Goal: Communication & Community: Answer question/provide support

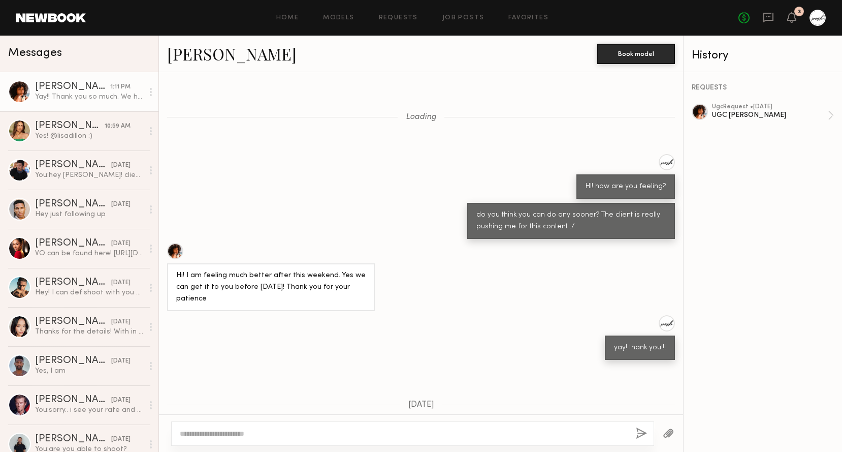
scroll to position [634, 0]
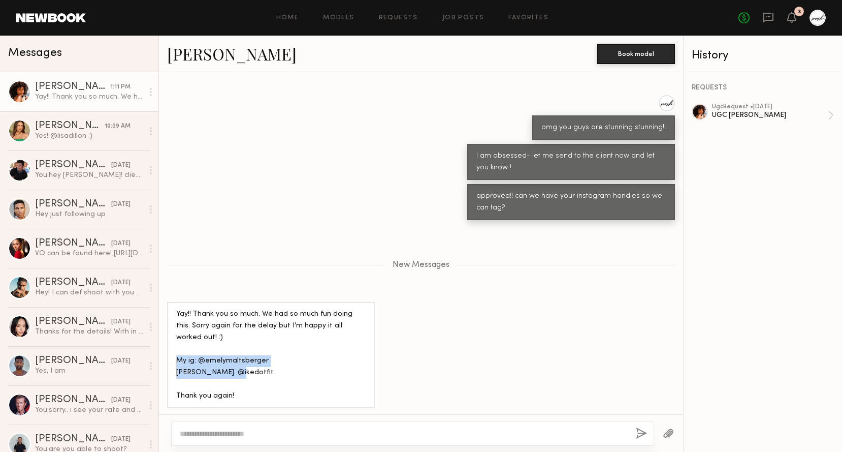
drag, startPoint x: 178, startPoint y: 356, endPoint x: 242, endPoint y: 366, distance: 64.8
click at [242, 366] on div "Yay!! Thank you so much. We had so much fun doing this. Sorry again for the del…" at bounding box center [270, 354] width 189 height 93
drag, startPoint x: 264, startPoint y: 358, endPoint x: 199, endPoint y: 357, distance: 65.0
click at [199, 357] on div "Yay!! Thank you so much. We had so much fun doing this. Sorry again for the del…" at bounding box center [270, 354] width 189 height 93
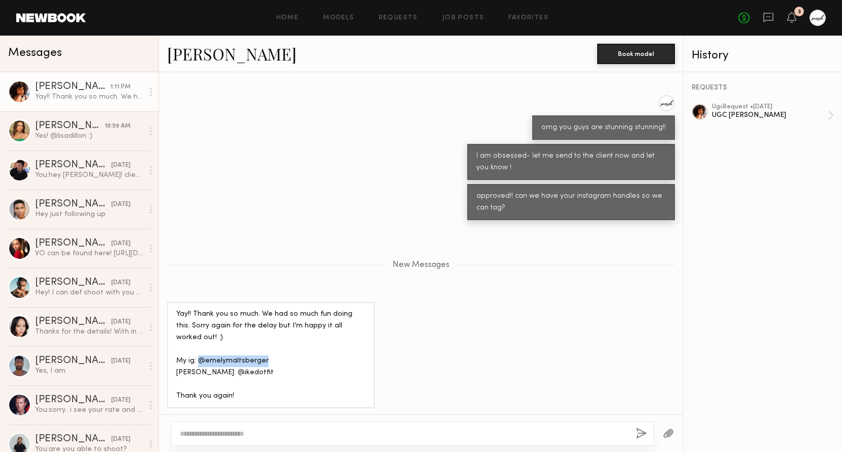
copy div "@emelymaltsberger"
drag, startPoint x: 230, startPoint y: 367, endPoint x: 200, endPoint y: 367, distance: 30.0
click at [200, 367] on div "Yay!! Thank you so much. We had so much fun doing this. Sorry again for the del…" at bounding box center [270, 354] width 189 height 93
copy div "@ikedotfit"
click at [347, 434] on textarea at bounding box center [404, 433] width 448 height 10
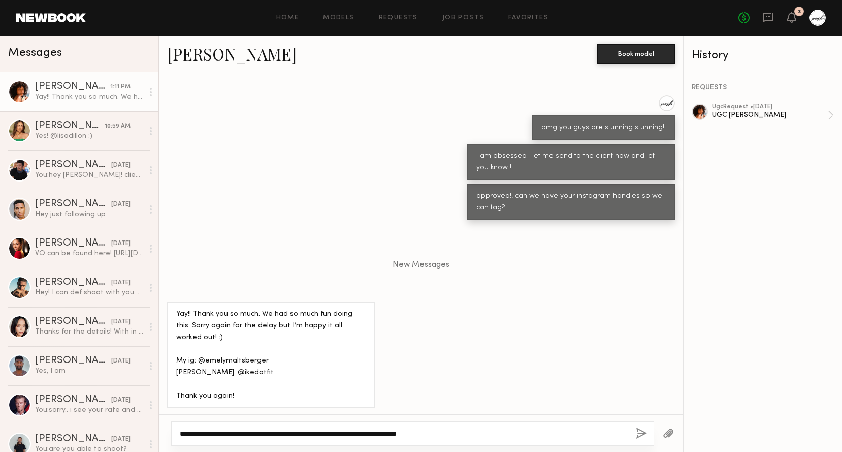
type textarea "**********"
click at [640, 433] on button "button" at bounding box center [641, 433] width 11 height 13
